Goal: Check status: Check status

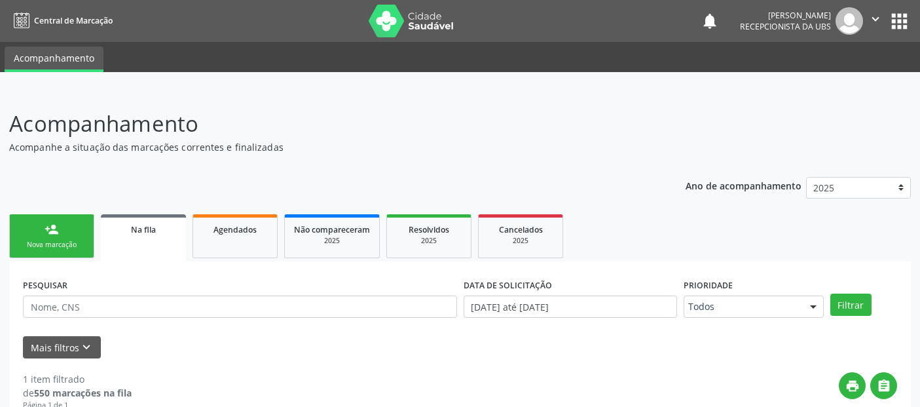
scroll to position [153, 0]
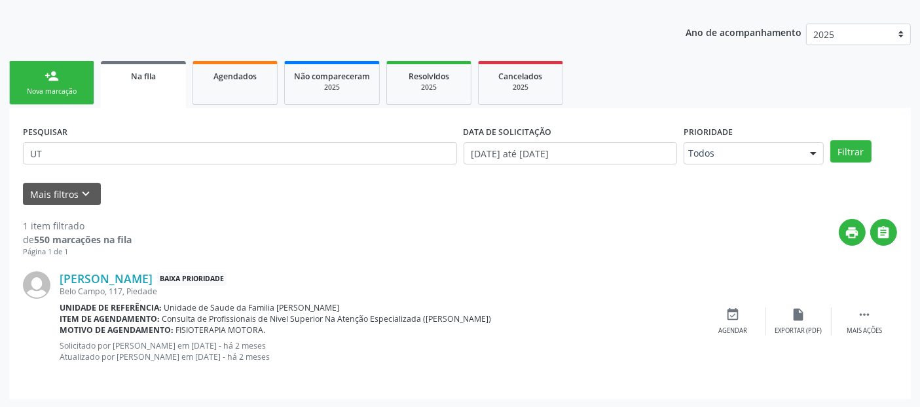
type input "U"
click at [830, 140] on button "Filtrar" at bounding box center [850, 151] width 41 height 22
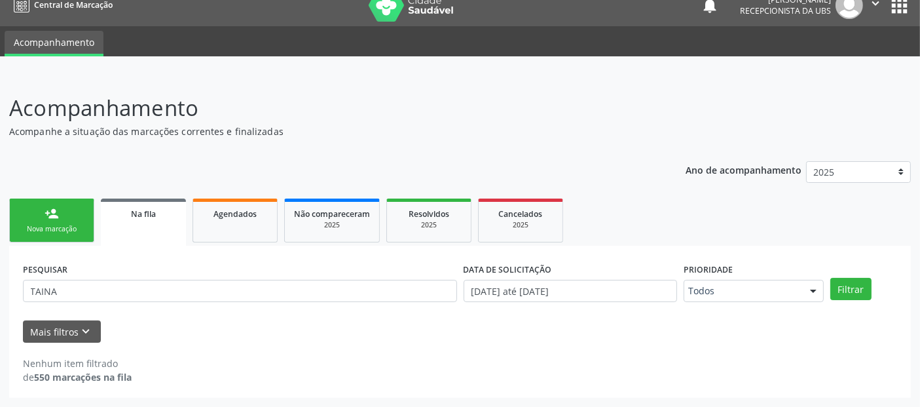
scroll to position [14, 0]
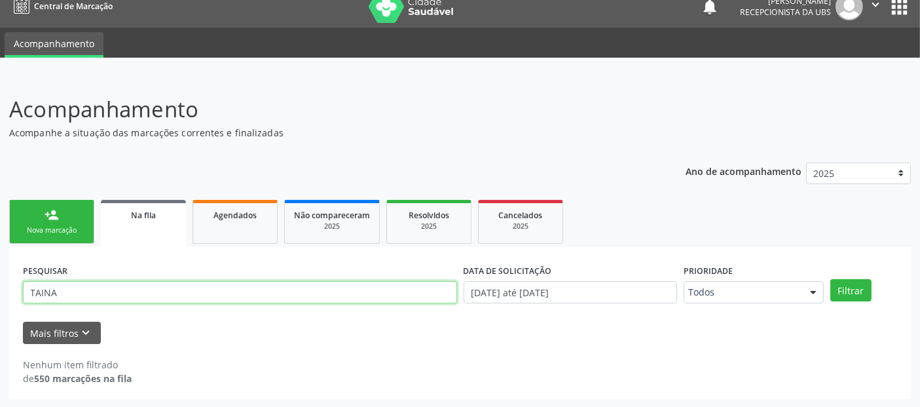
click at [217, 285] on input "TAINA" at bounding box center [240, 292] width 434 height 22
click at [830, 279] on button "Filtrar" at bounding box center [850, 290] width 41 height 22
click at [217, 285] on input "THAINA" at bounding box center [240, 292] width 434 height 22
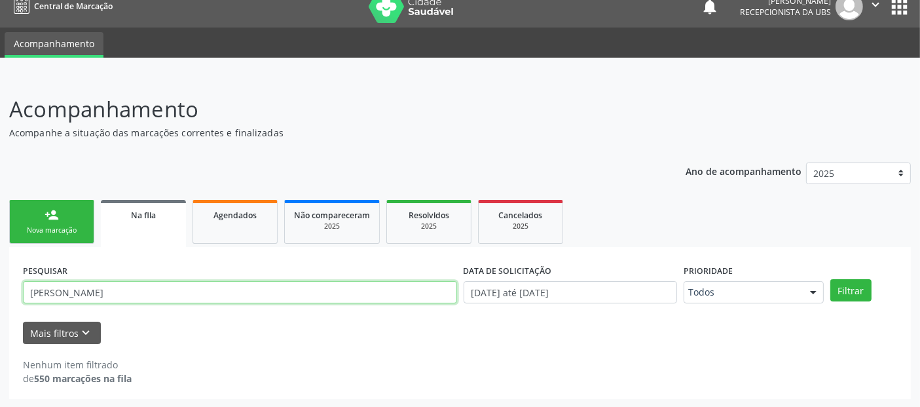
click at [830, 279] on button "Filtrar" at bounding box center [850, 290] width 41 height 22
click at [29, 291] on input "[PERSON_NAME]" at bounding box center [240, 292] width 434 height 22
type input "[PERSON_NAME]"
click at [830, 279] on button "Filtrar" at bounding box center [850, 290] width 41 height 22
click at [261, 272] on div "PESQUISAR [PERSON_NAME]" at bounding box center [240, 286] width 441 height 51
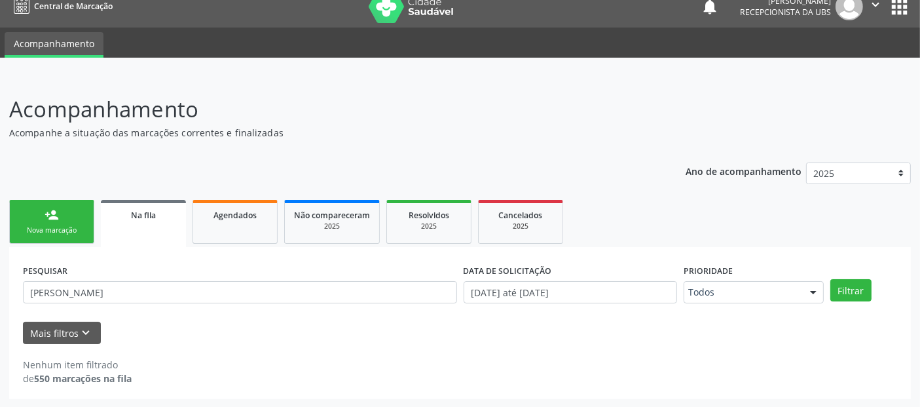
click at [261, 272] on div "PESQUISAR [PERSON_NAME]" at bounding box center [240, 286] width 441 height 51
click at [238, 282] on input "[PERSON_NAME]" at bounding box center [240, 292] width 434 height 22
